Goal: Navigation & Orientation: Find specific page/section

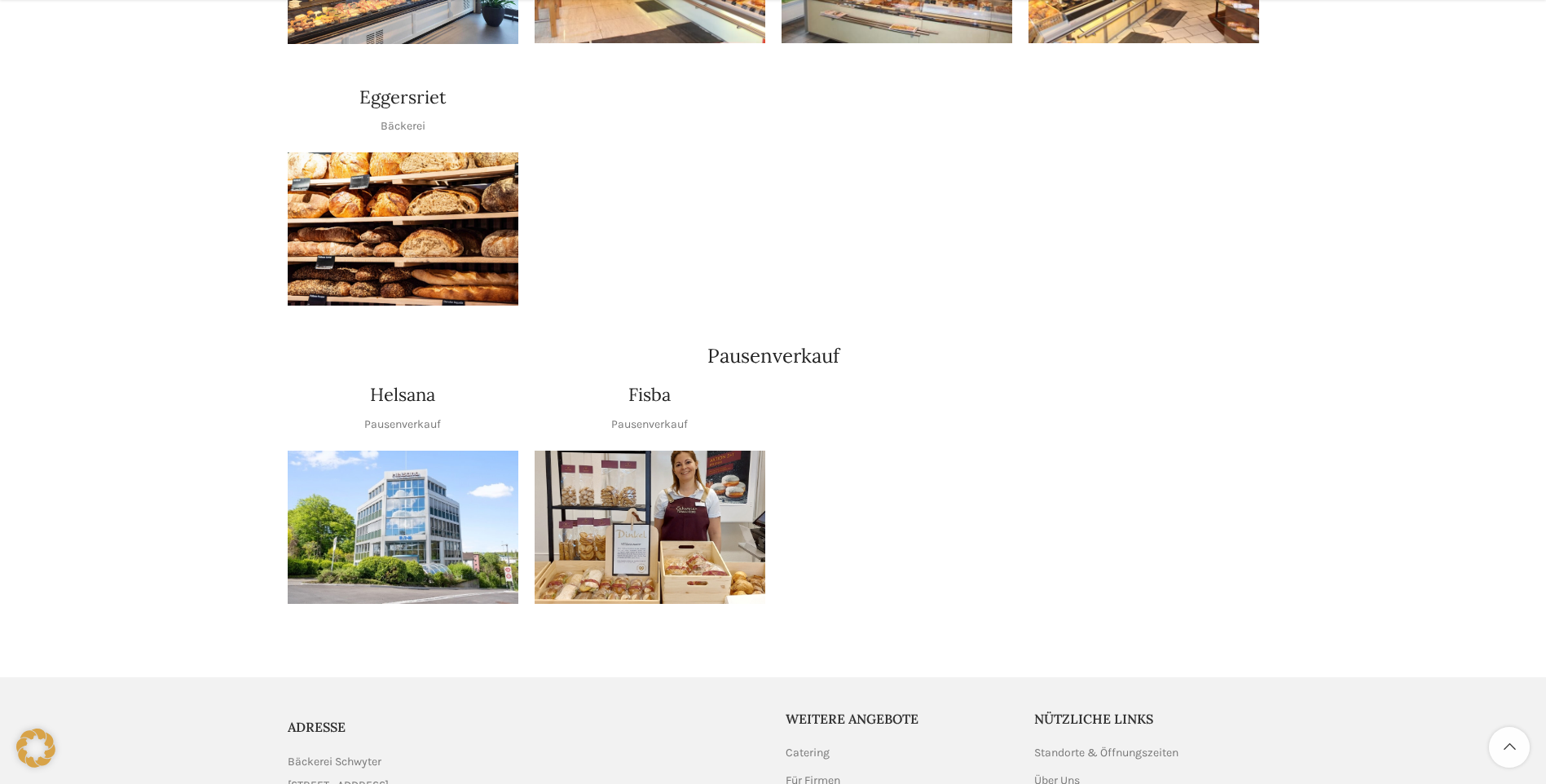
scroll to position [1792, 0]
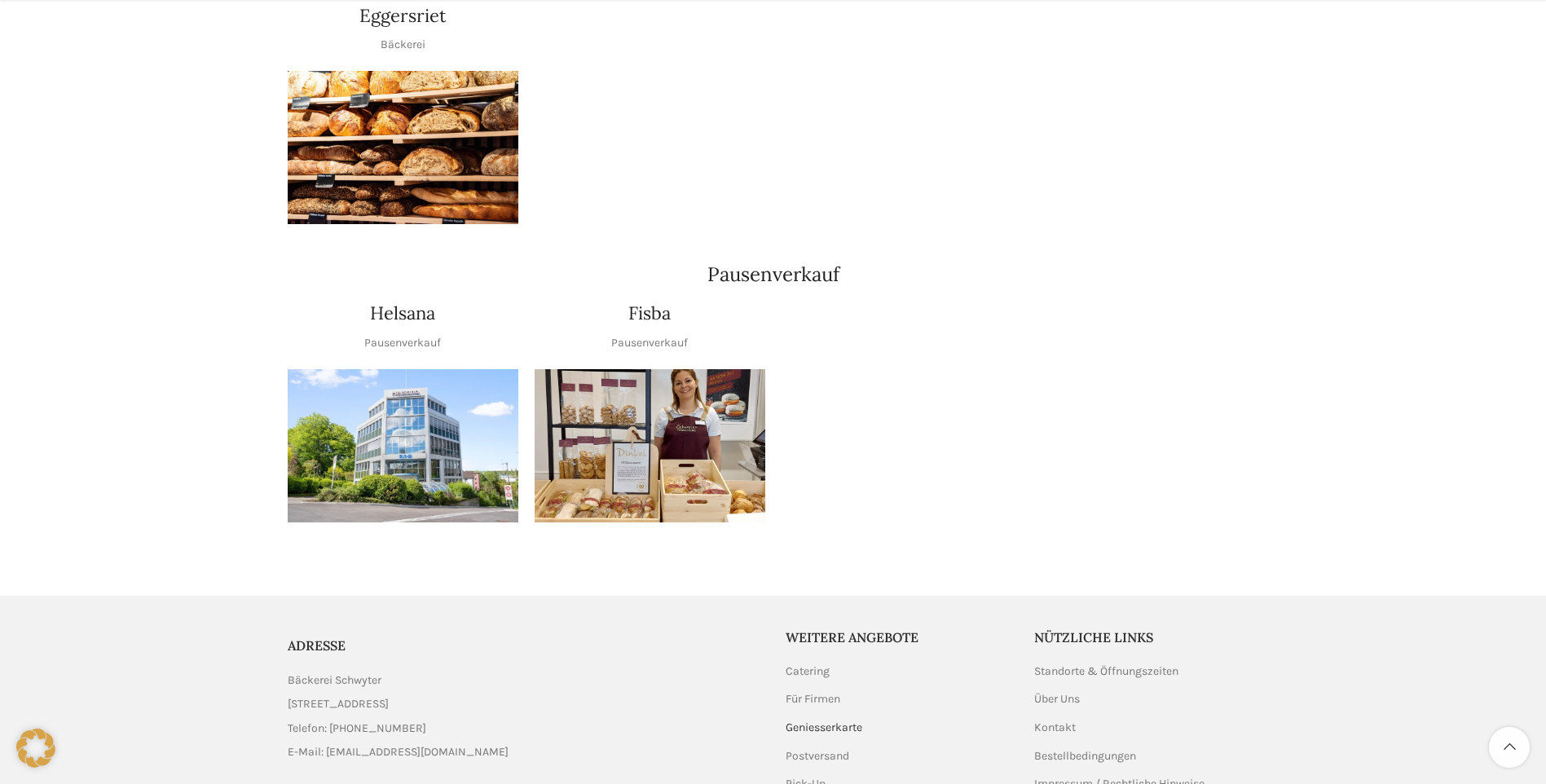
click at [820, 719] on link "Geniesserkarte" at bounding box center [824, 727] width 78 height 17
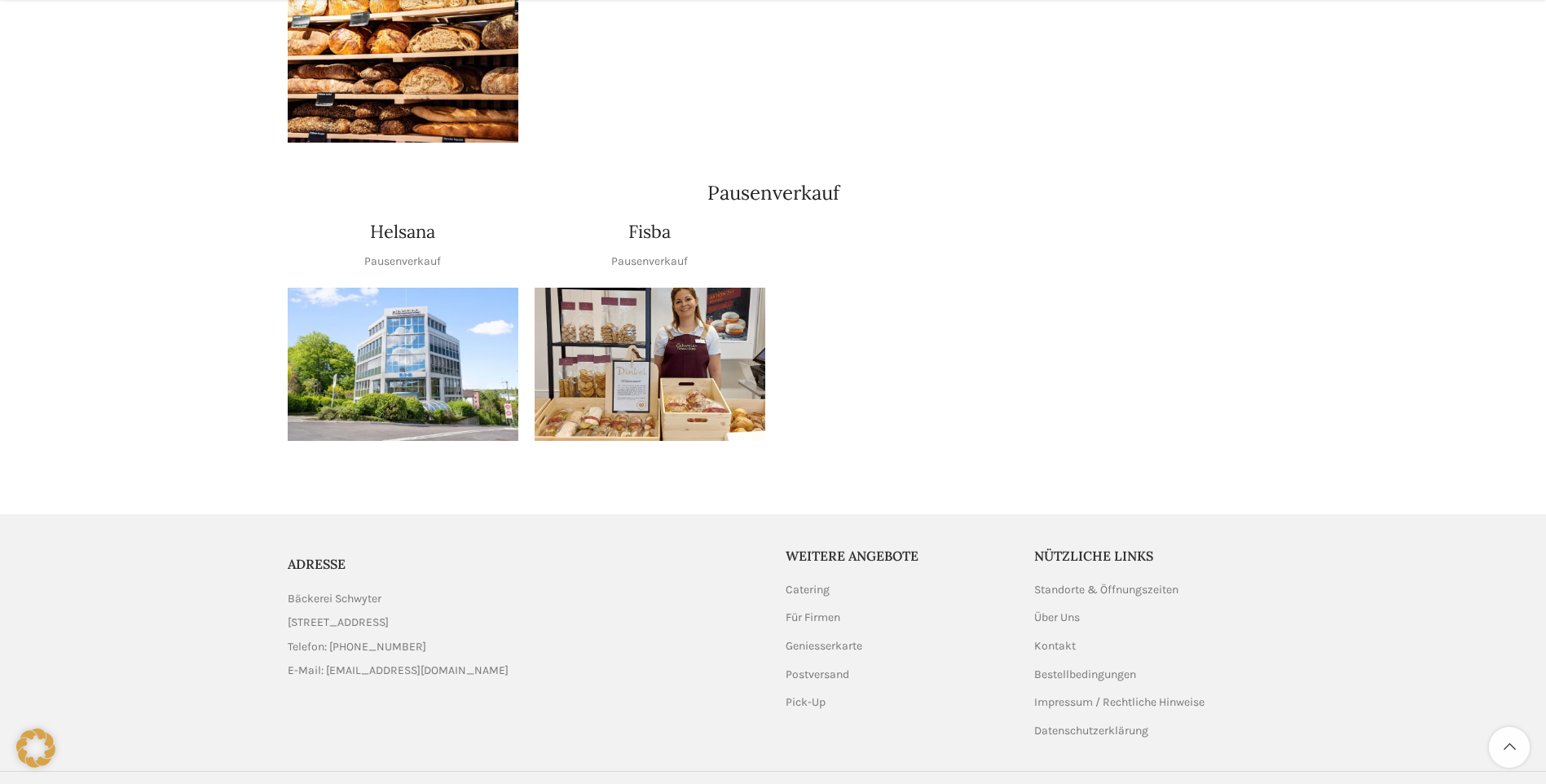
scroll to position [1888, 0]
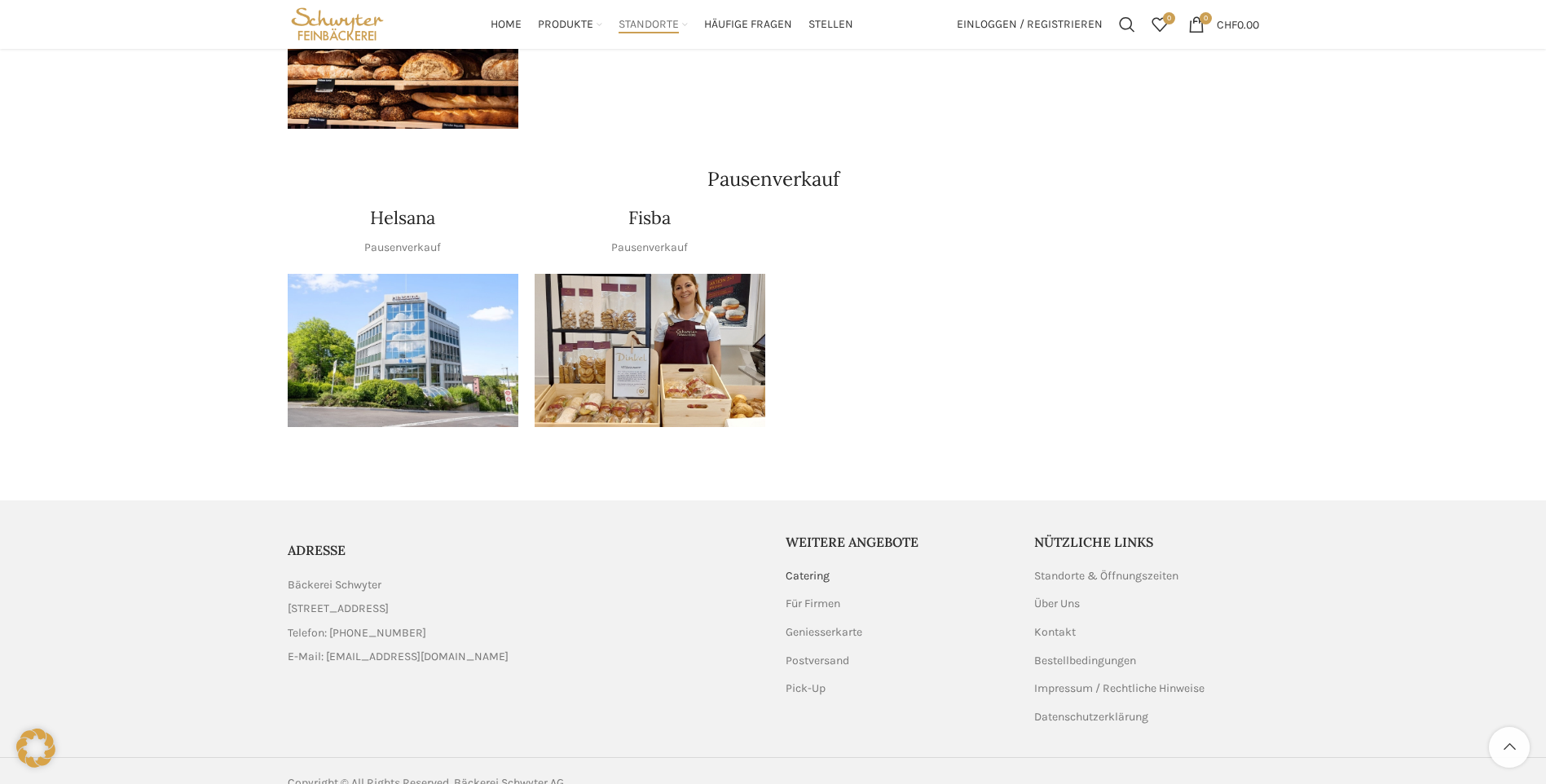
click at [803, 568] on link "Catering" at bounding box center [808, 576] width 46 height 17
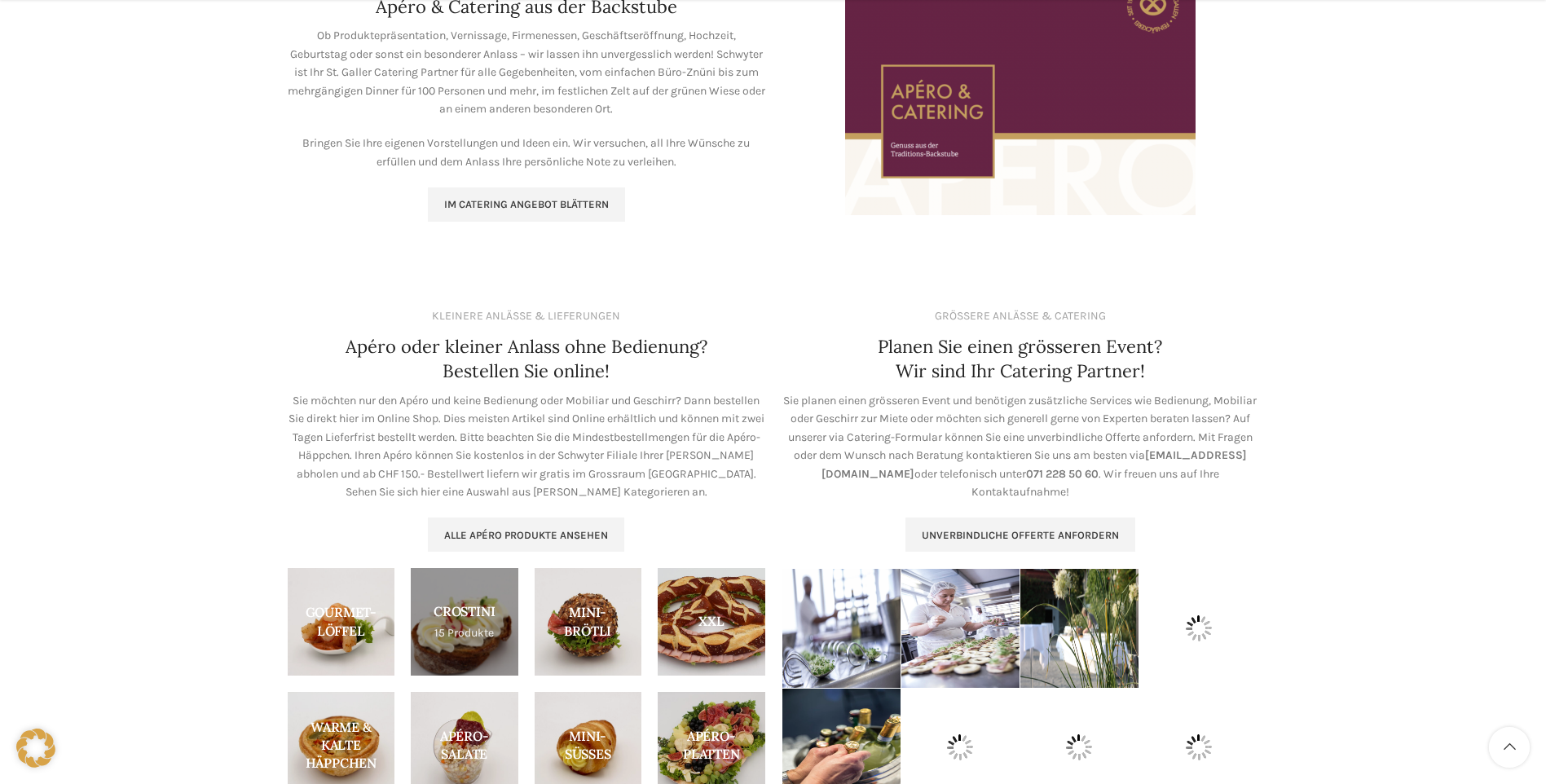
scroll to position [489, 0]
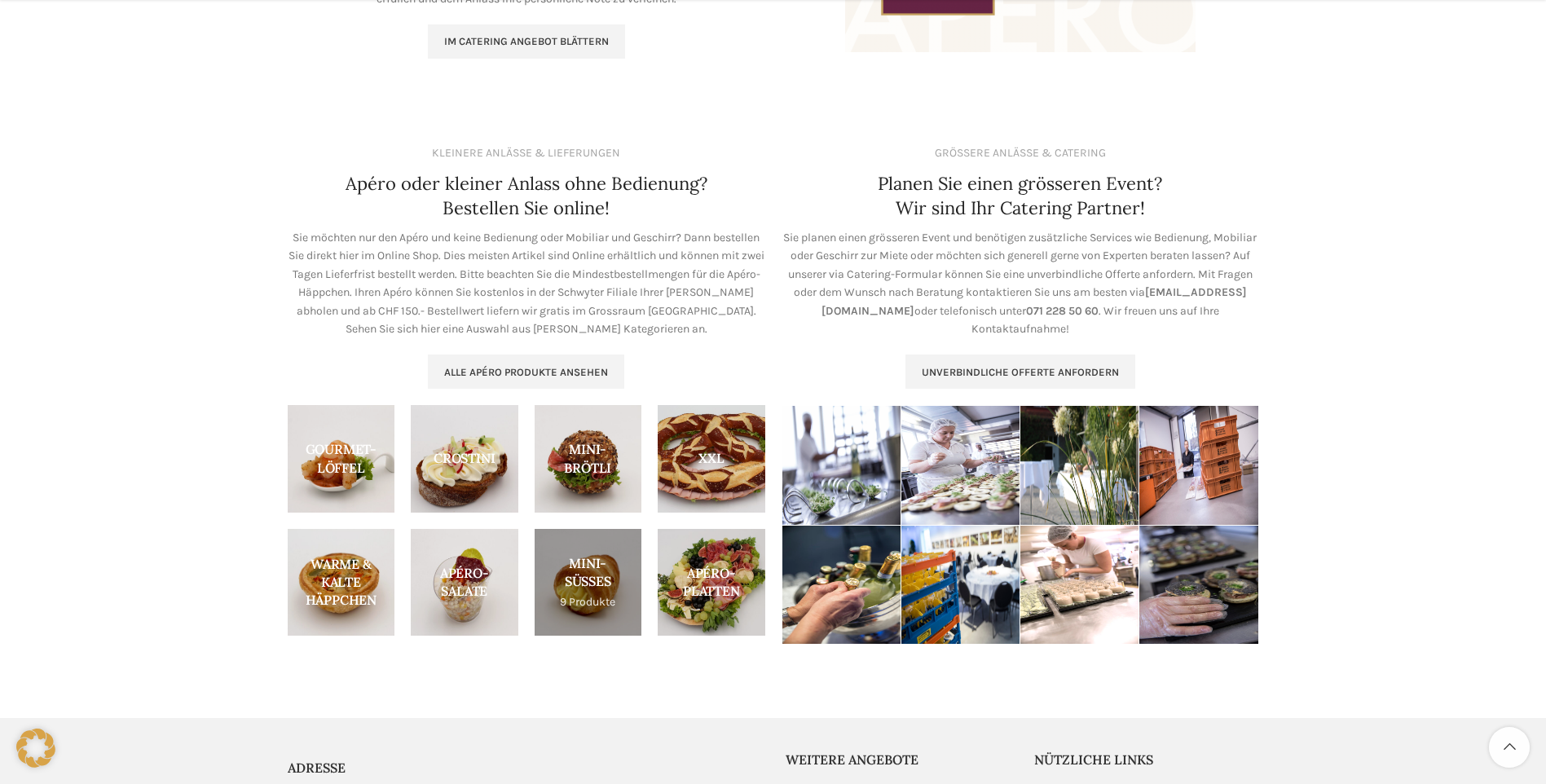
click at [593, 601] on link "Product category mini-suesses" at bounding box center [589, 582] width 107 height 107
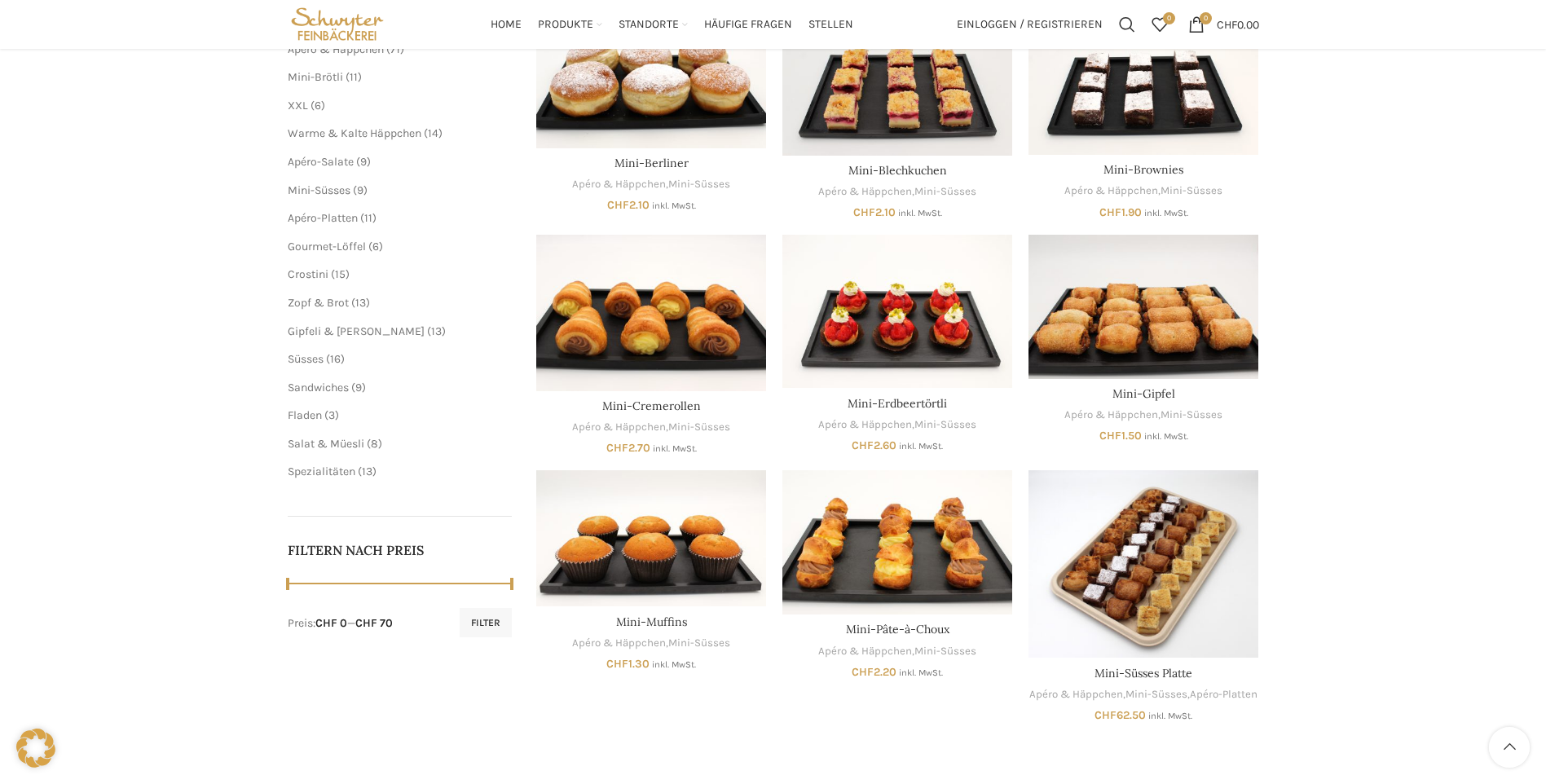
scroll to position [139, 0]
